Goal: Task Accomplishment & Management: Use online tool/utility

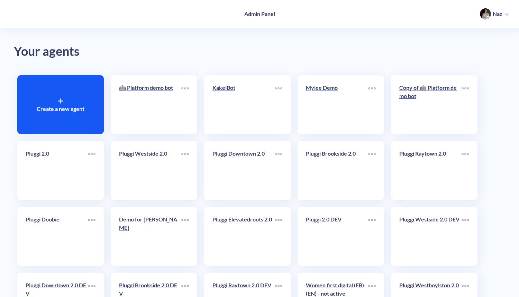
click at [78, 118] on div "Create a new agent" at bounding box center [60, 104] width 87 height 59
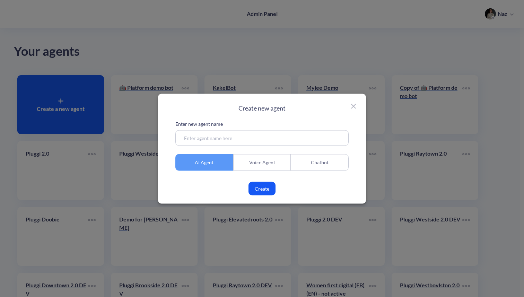
click at [225, 126] on p "Enter new agent name" at bounding box center [261, 123] width 173 height 7
click at [225, 133] on input at bounding box center [261, 138] width 173 height 16
type input "fdsafdsaf"
click at [255, 191] on button "Create" at bounding box center [261, 188] width 27 height 14
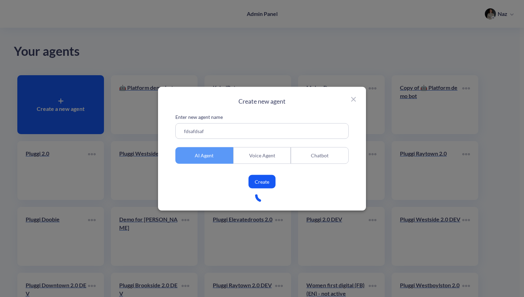
click at [203, 132] on input "fdsafdsaf" at bounding box center [261, 131] width 173 height 16
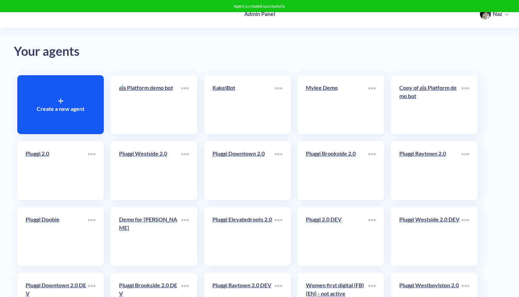
click at [311, 56] on div "Your agents" at bounding box center [260, 52] width 492 height 20
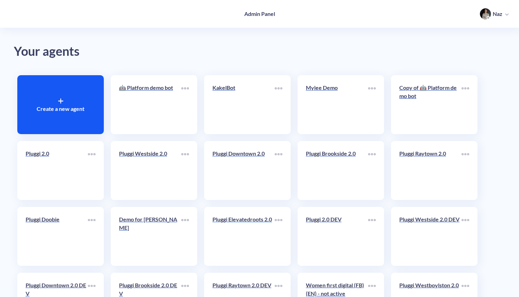
scroll to position [2815, 0]
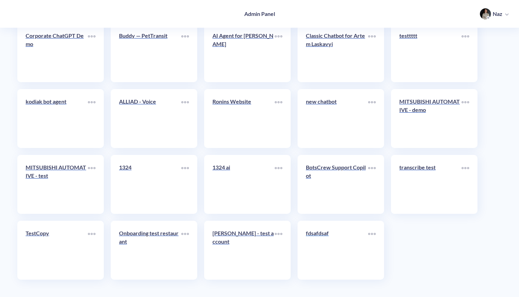
click at [311, 257] on link "fdsafdsaf" at bounding box center [337, 250] width 62 height 42
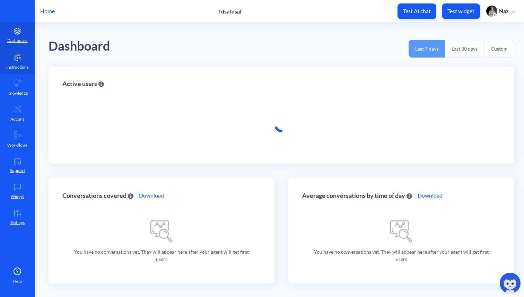
click at [22, 65] on p "Instructions" at bounding box center [17, 67] width 22 height 6
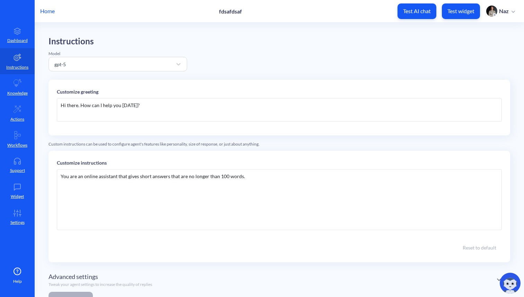
click at [196, 189] on div "You are an online assistant that gives short answers that are no longer than 10…" at bounding box center [279, 199] width 445 height 61
